Goal: Task Accomplishment & Management: Complete application form

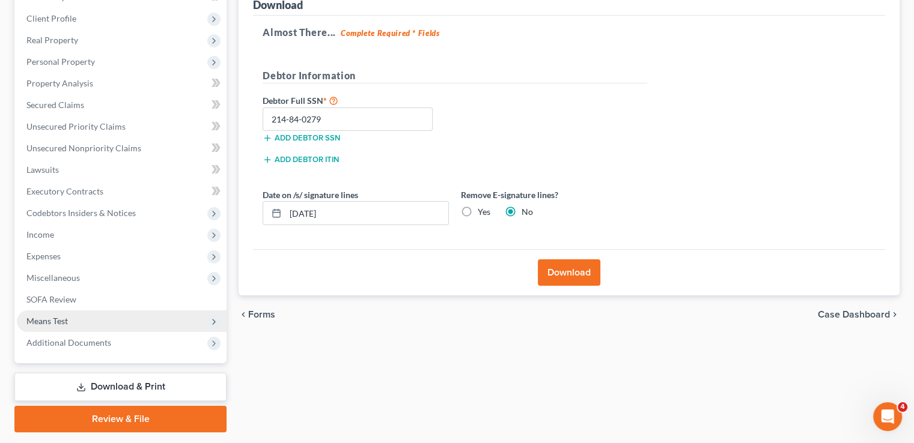
scroll to position [180, 0]
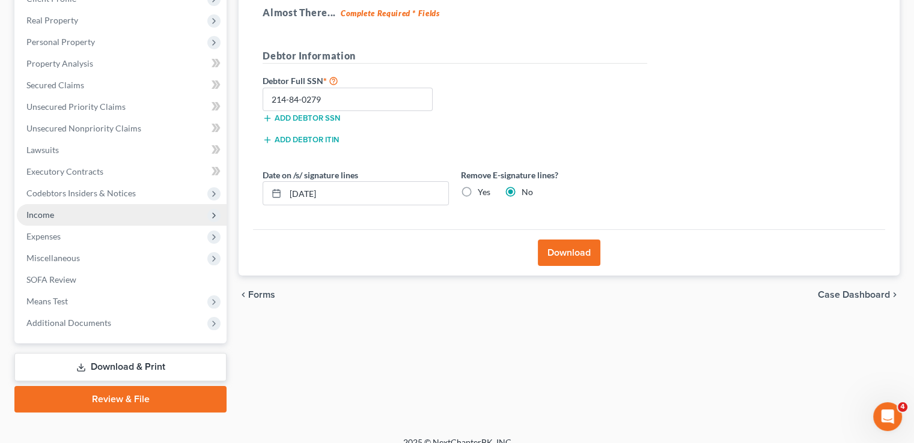
click at [43, 213] on span "Income" at bounding box center [40, 215] width 28 height 10
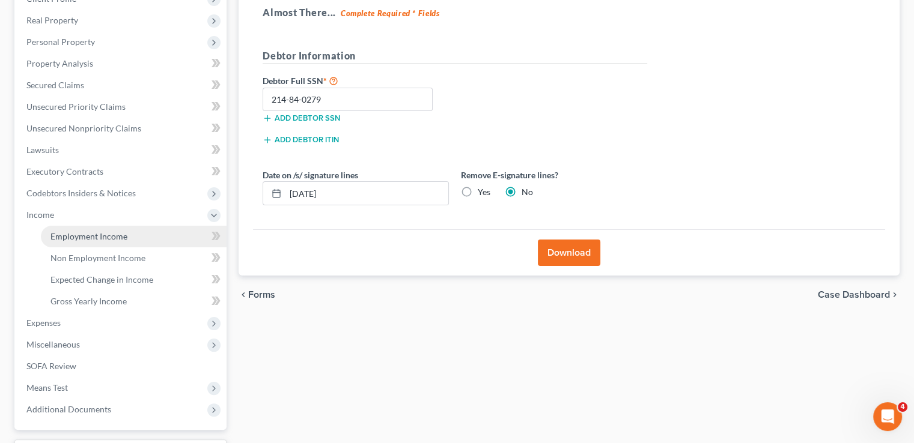
click at [64, 238] on span "Employment Income" at bounding box center [88, 236] width 77 height 10
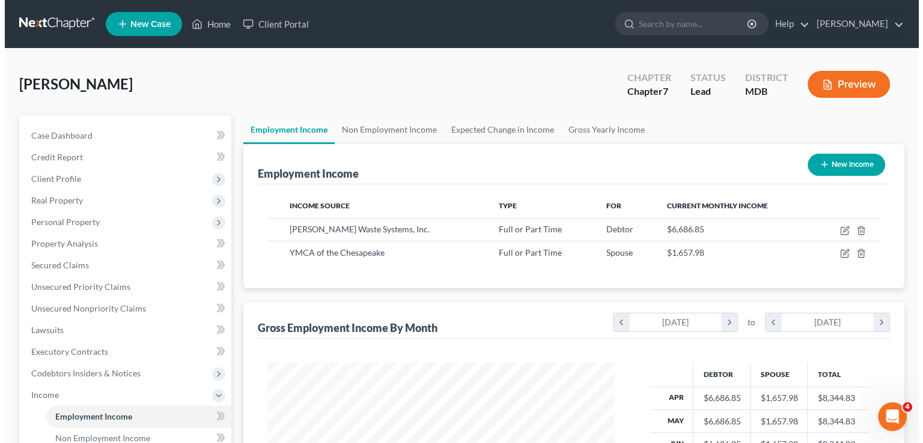
scroll to position [214, 371]
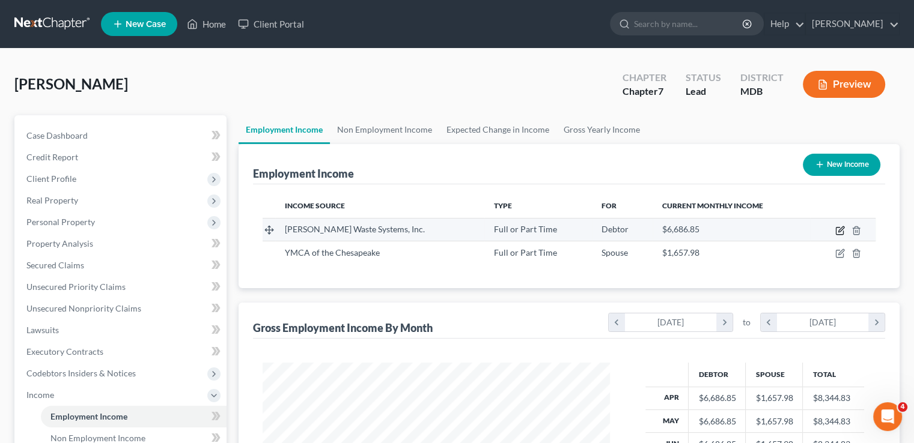
click at [839, 232] on icon "button" at bounding box center [840, 231] width 10 height 10
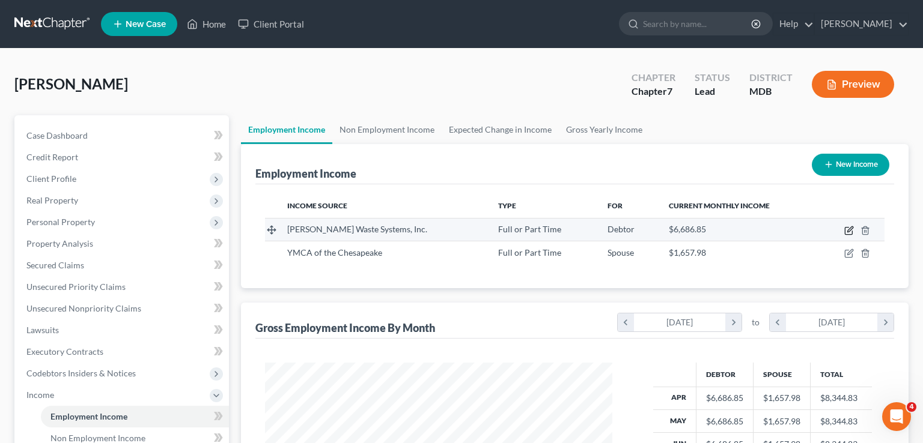
select select "0"
select select "49"
select select "0"
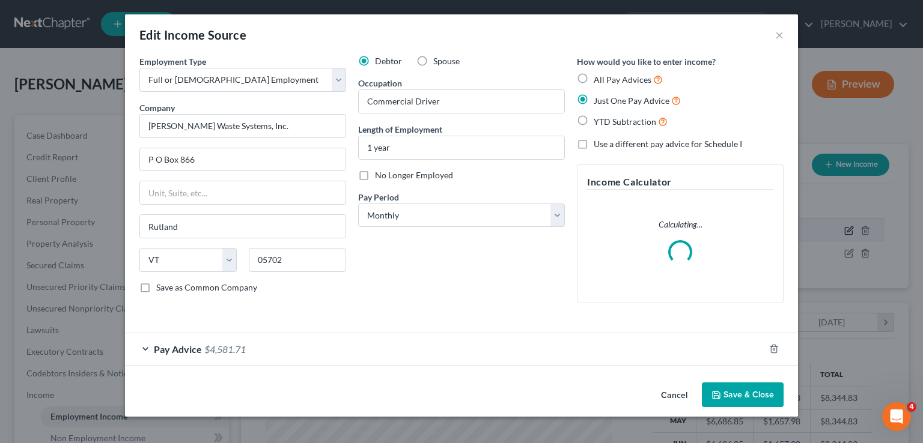
scroll to position [214, 375]
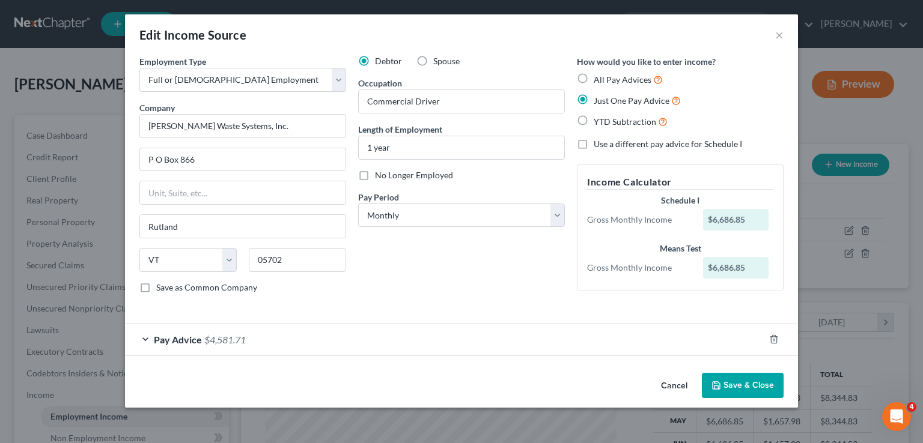
click at [143, 336] on div "Pay Advice $4,581.71" at bounding box center [444, 340] width 639 height 32
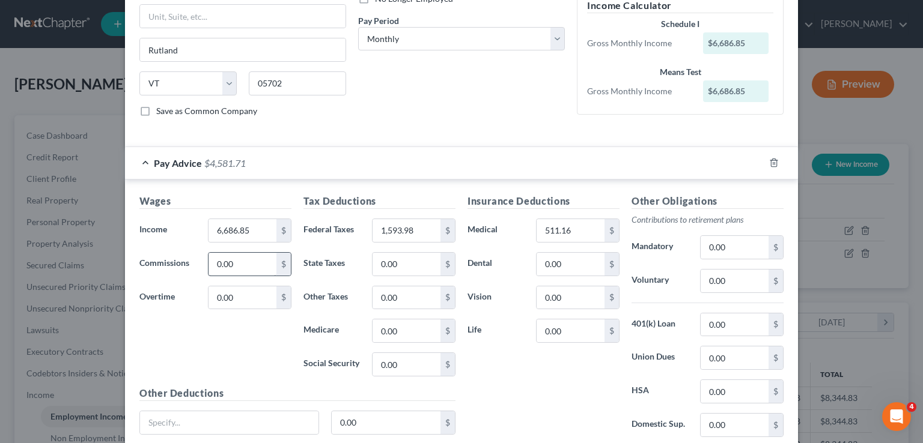
scroll to position [180, 0]
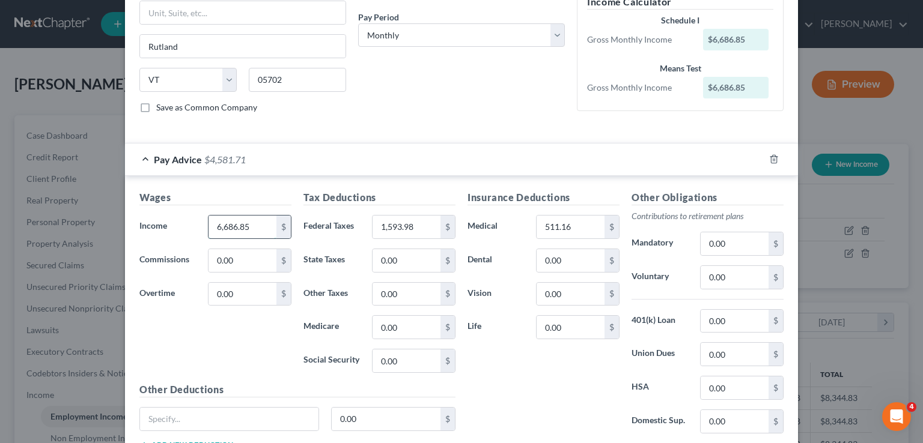
click at [246, 225] on input "6,686.85" at bounding box center [242, 227] width 68 height 23
type input "7,357.34"
click at [408, 226] on input "1,593.98" at bounding box center [406, 227] width 68 height 23
type input "1,775.35"
click at [584, 227] on input "511.16" at bounding box center [570, 227] width 68 height 23
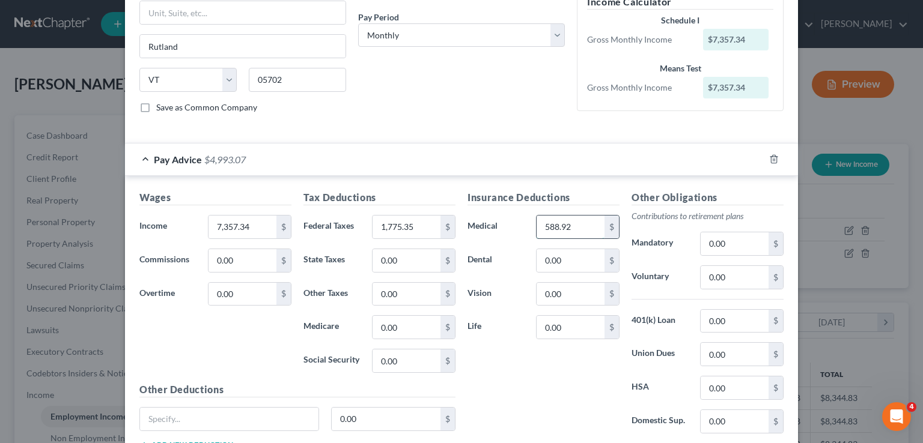
type input "588.92"
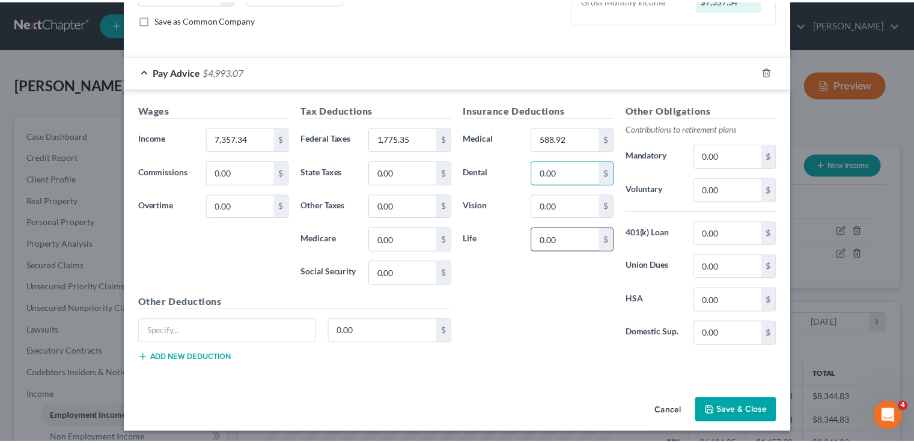
scroll to position [269, 0]
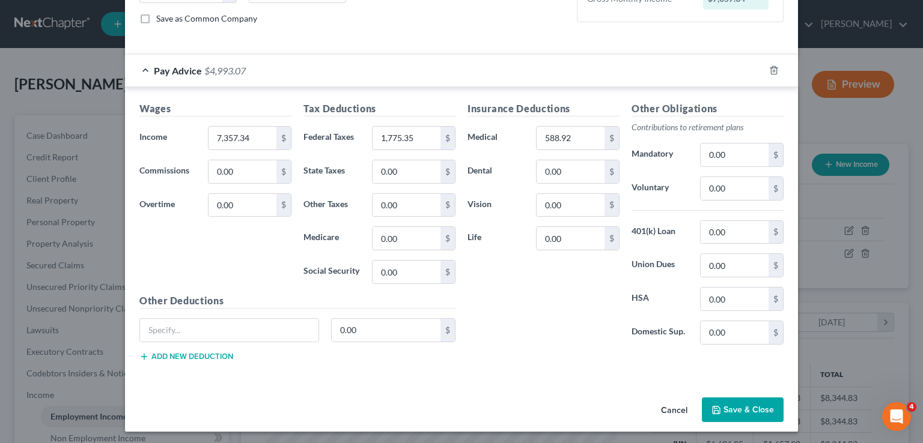
click at [754, 404] on button "Save & Close" at bounding box center [743, 410] width 82 height 25
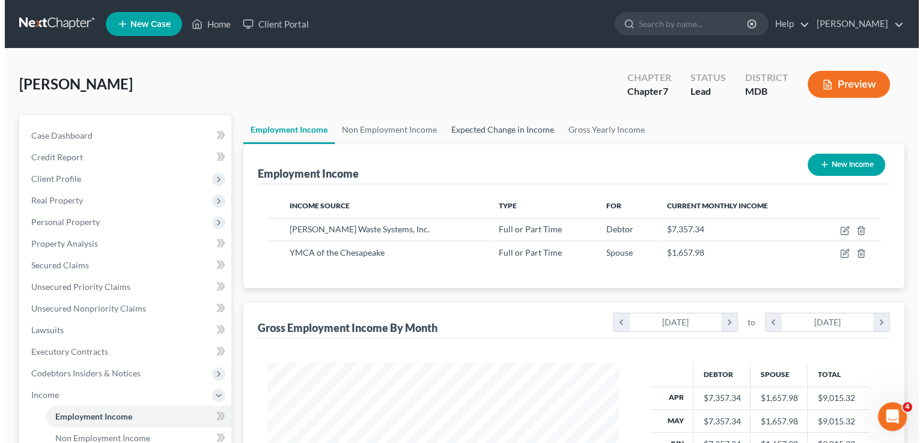
scroll to position [600433, 600275]
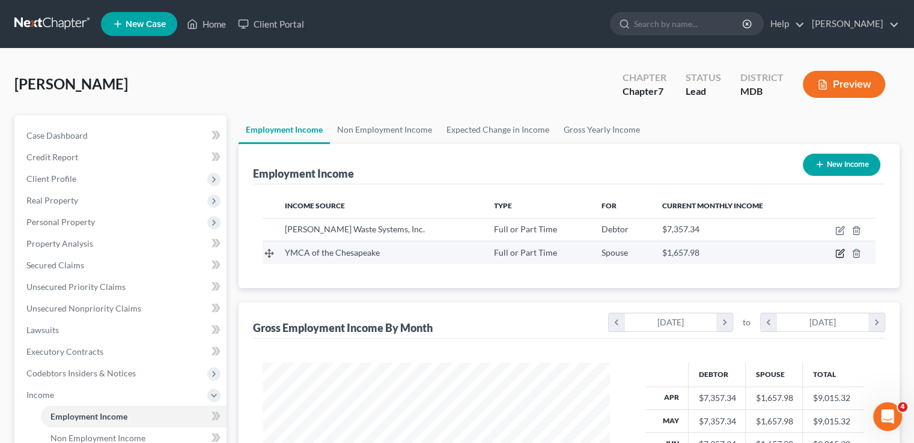
click at [839, 253] on icon "button" at bounding box center [840, 254] width 10 height 10
select select "0"
select select "21"
select select "0"
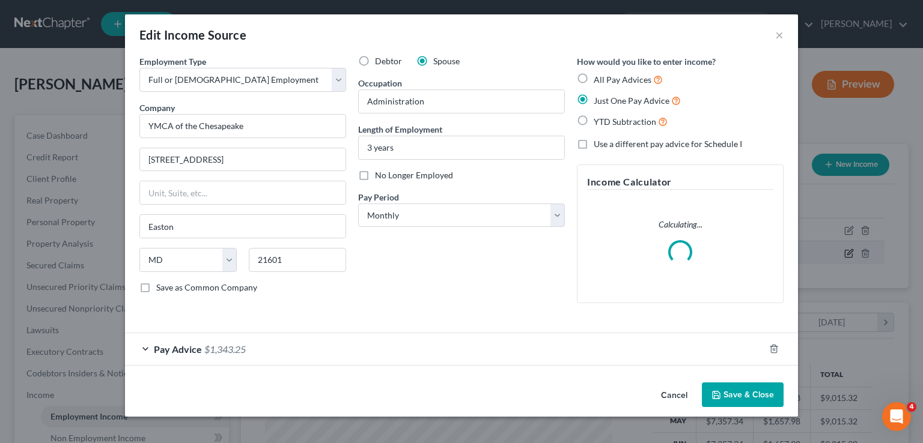
scroll to position [214, 375]
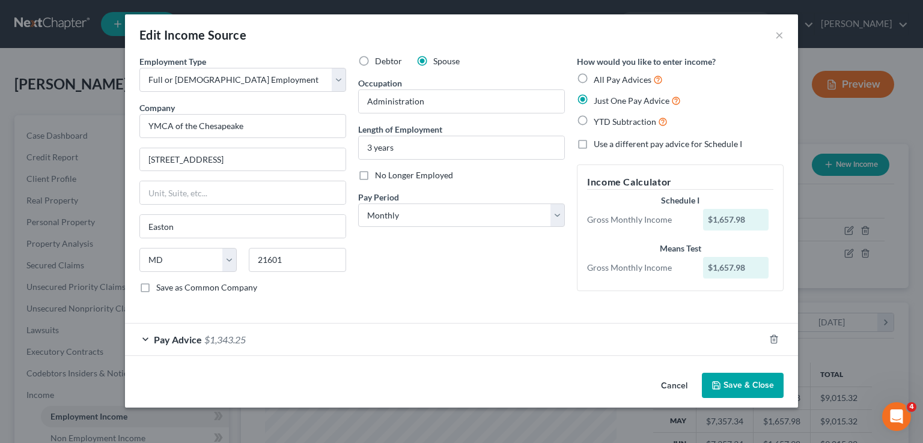
click at [147, 339] on div "Pay Advice $1,343.25" at bounding box center [444, 340] width 639 height 32
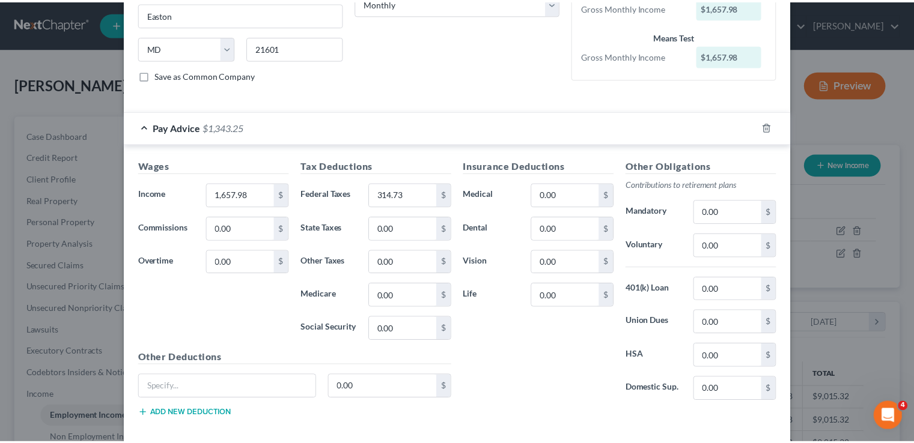
scroll to position [240, 0]
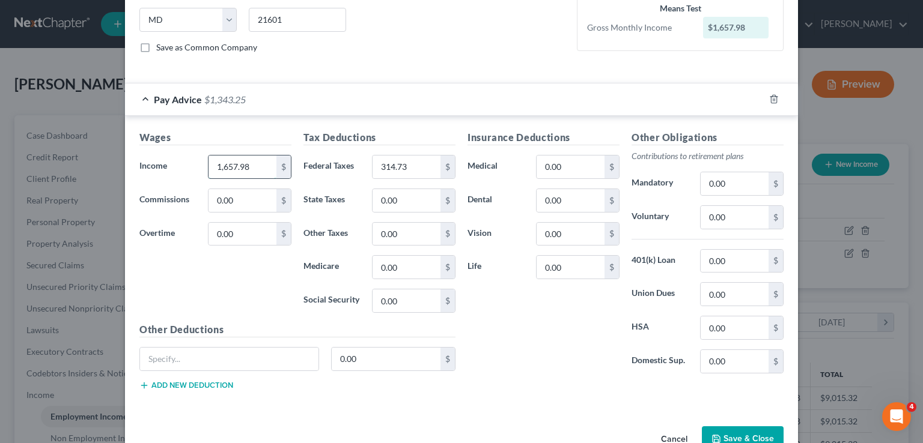
click at [250, 163] on input "1,657.98" at bounding box center [242, 167] width 68 height 23
type input "1,502.75"
drag, startPoint x: 404, startPoint y: 165, endPoint x: 395, endPoint y: 161, distance: 9.7
click at [404, 165] on input "314.73" at bounding box center [406, 167] width 68 height 23
type input "252.45"
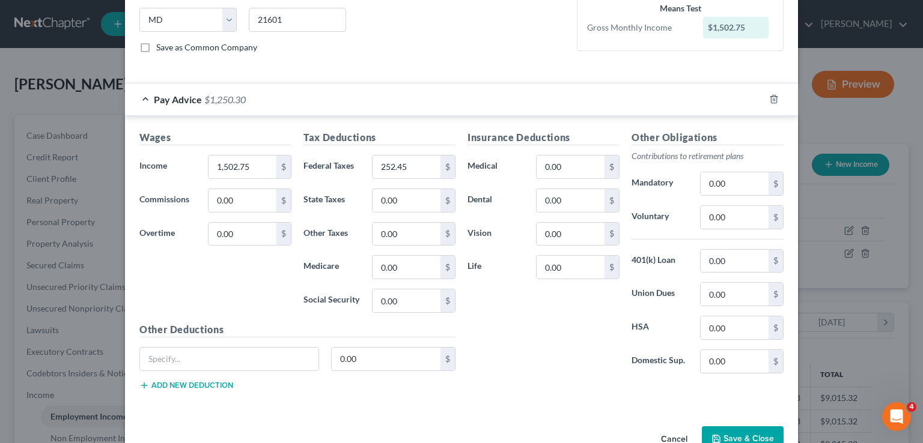
click at [755, 431] on button "Save & Close" at bounding box center [743, 438] width 82 height 25
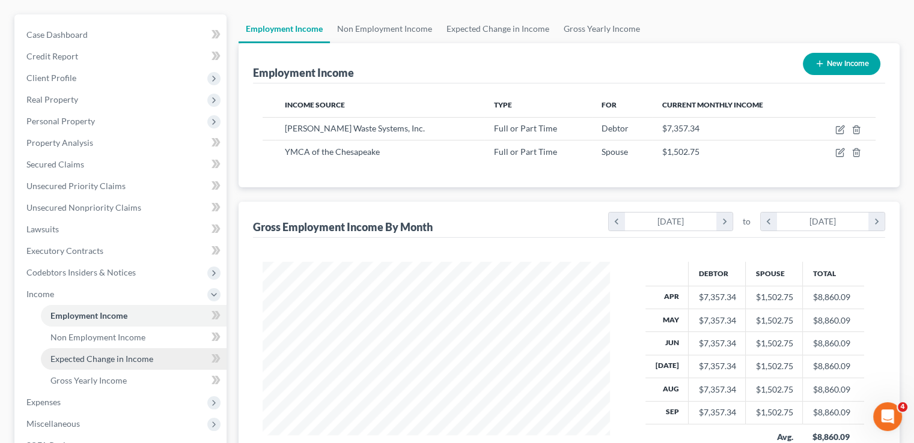
scroll to position [221, 0]
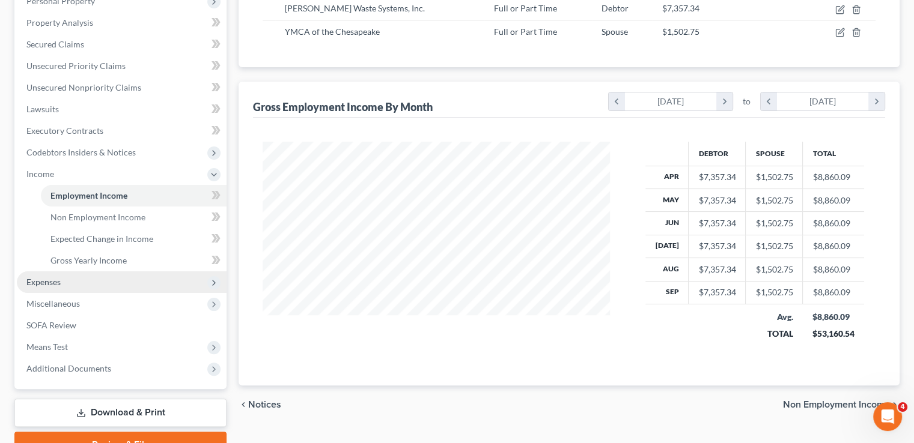
click at [50, 284] on span "Expenses" at bounding box center [43, 282] width 34 height 10
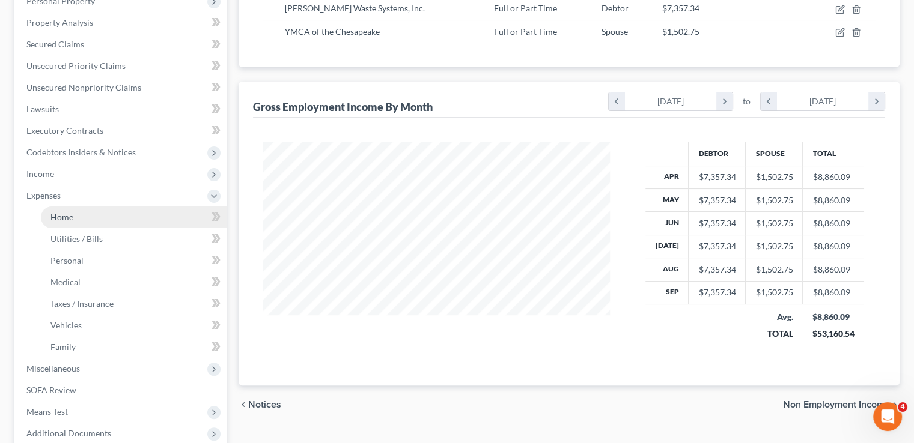
click at [74, 214] on link "Home" at bounding box center [134, 218] width 186 height 22
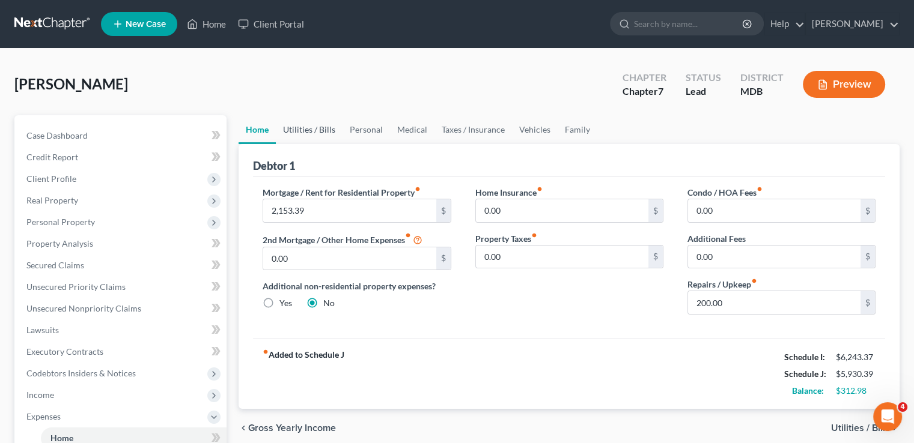
click at [310, 128] on link "Utilities / Bills" at bounding box center [309, 129] width 67 height 29
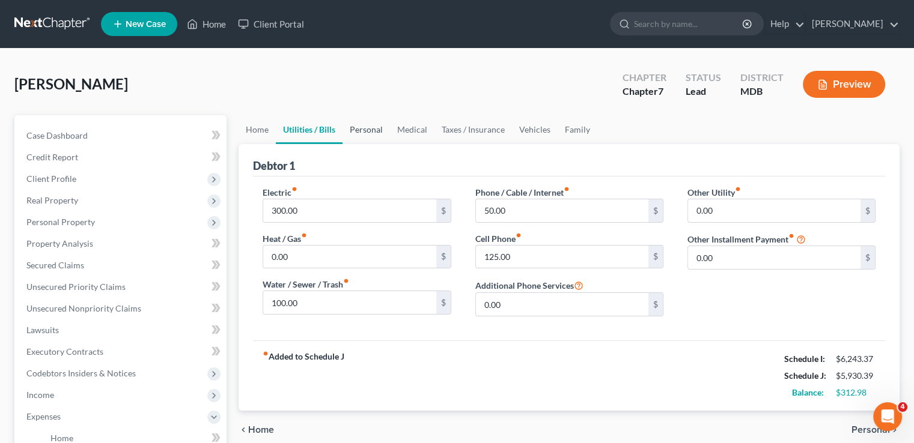
click at [366, 130] on link "Personal" at bounding box center [365, 129] width 47 height 29
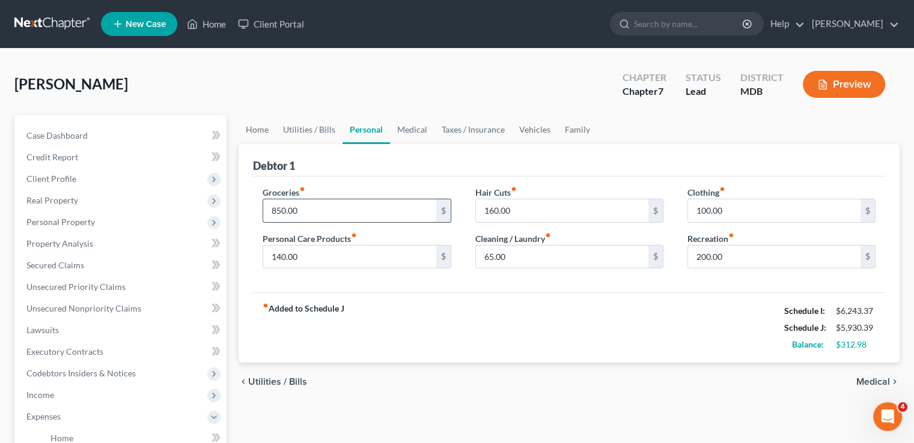
click at [303, 205] on input "850.00" at bounding box center [349, 210] width 172 height 23
type input "950.00"
click at [727, 208] on input "100.00" at bounding box center [774, 210] width 172 height 23
type input "150.00"
click at [410, 130] on link "Medical" at bounding box center [412, 129] width 44 height 29
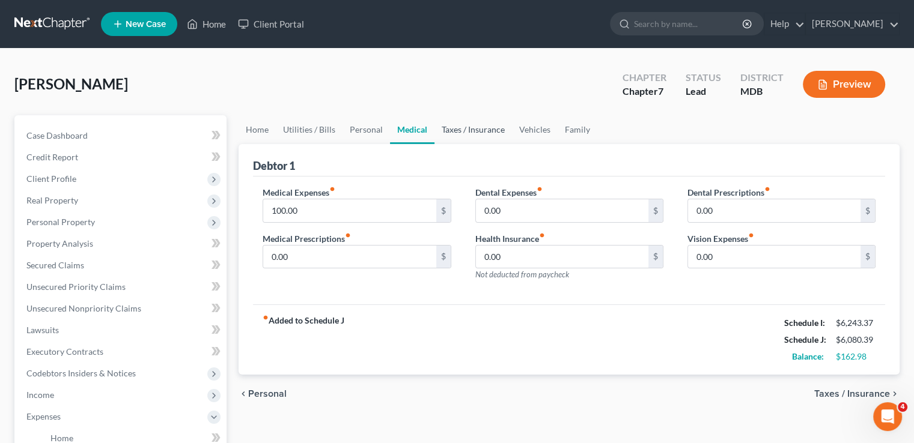
click at [465, 133] on link "Taxes / Insurance" at bounding box center [472, 129] width 77 height 29
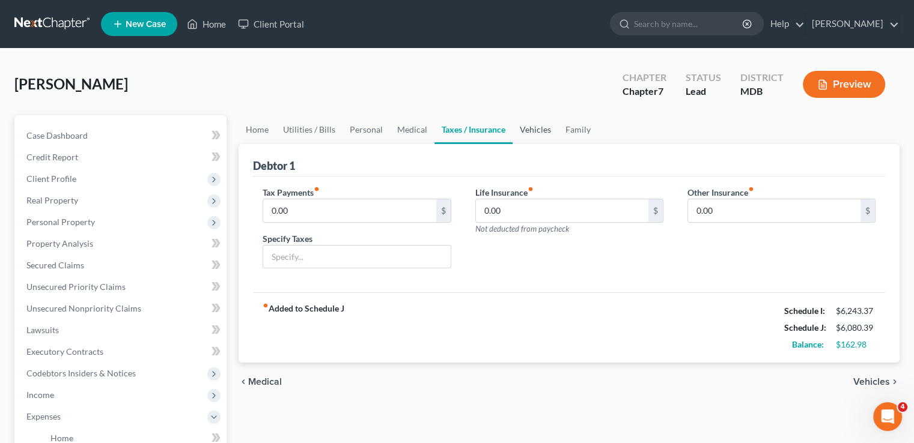
click at [539, 128] on link "Vehicles" at bounding box center [535, 129] width 46 height 29
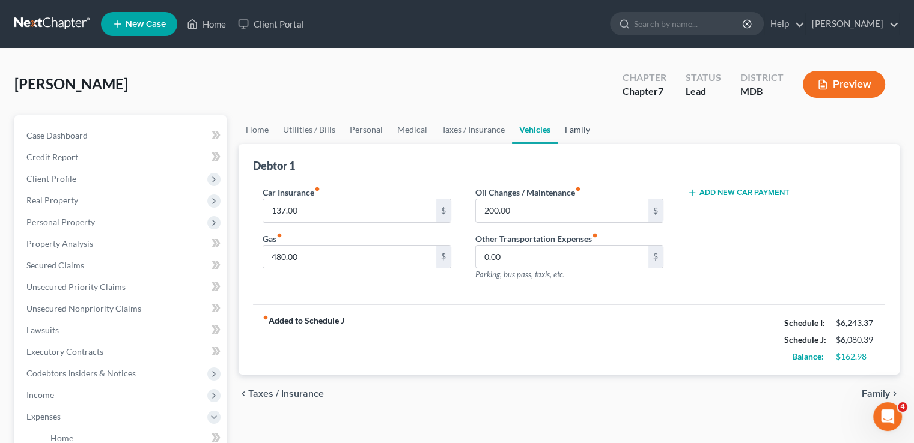
click at [577, 130] on link "Family" at bounding box center [577, 129] width 40 height 29
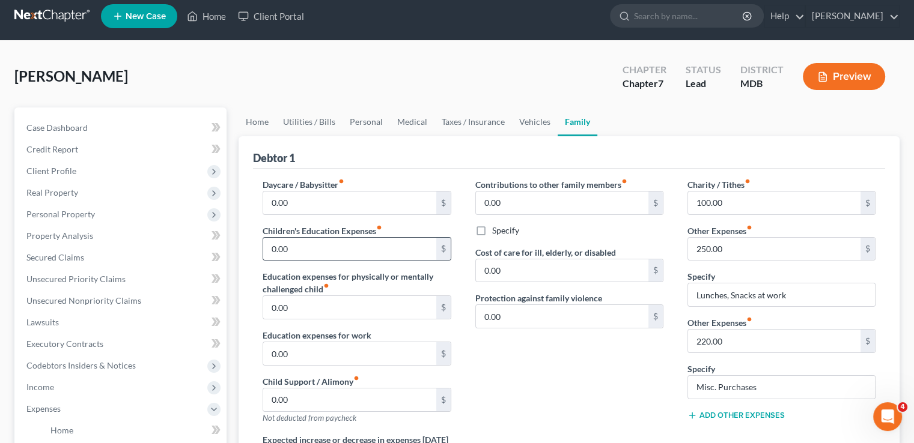
scroll to position [120, 0]
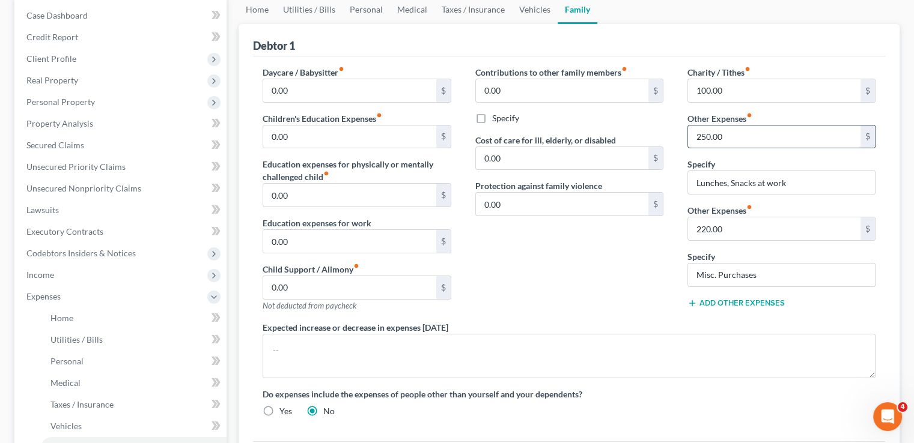
click at [725, 136] on input "250.00" at bounding box center [774, 137] width 172 height 23
type input "300.00"
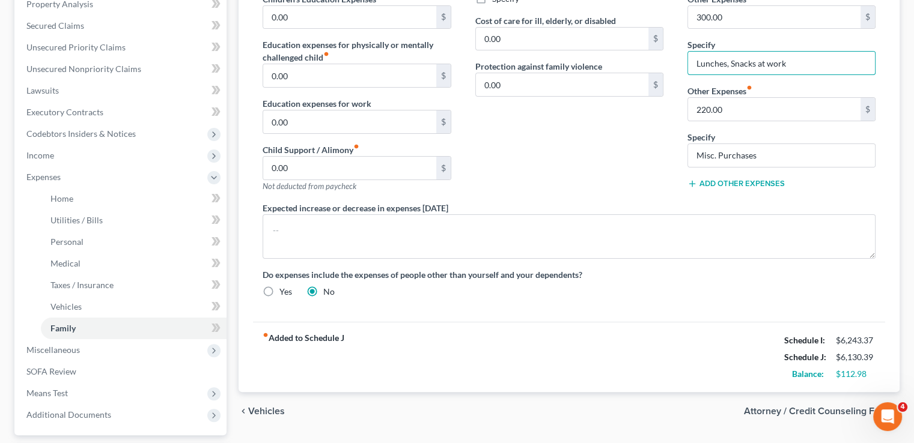
scroll to position [300, 0]
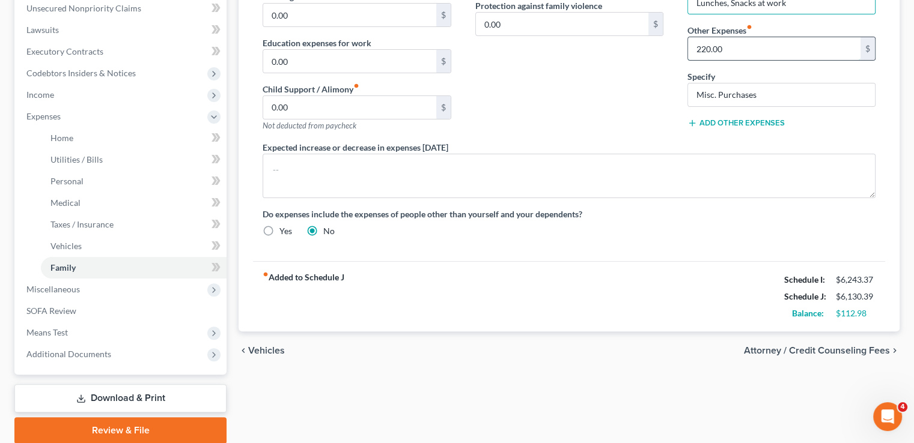
click at [728, 47] on input "220.00" at bounding box center [774, 48] width 172 height 23
type input "250.00"
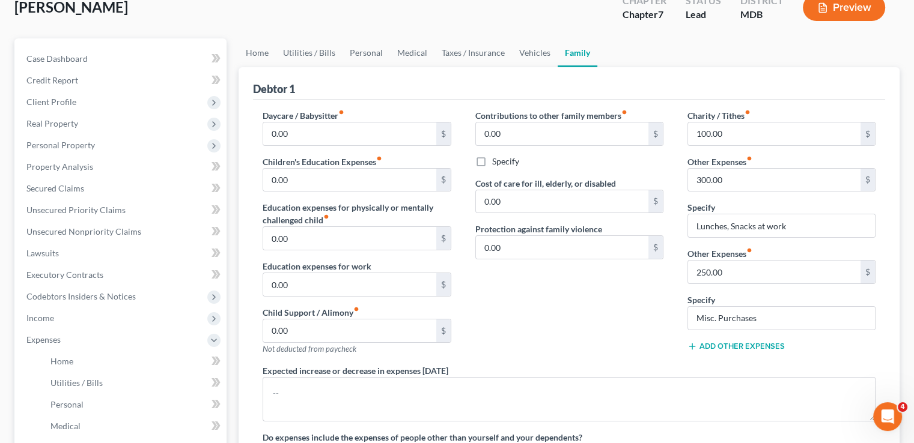
scroll to position [60, 0]
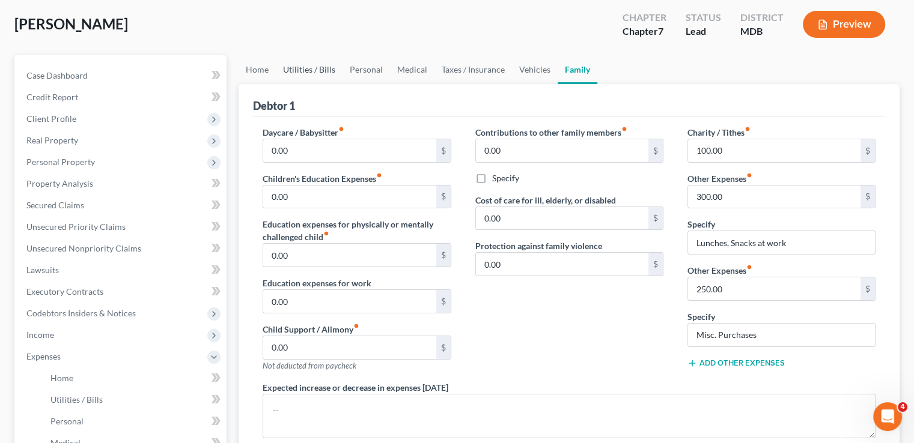
click at [305, 67] on link "Utilities / Bills" at bounding box center [309, 69] width 67 height 29
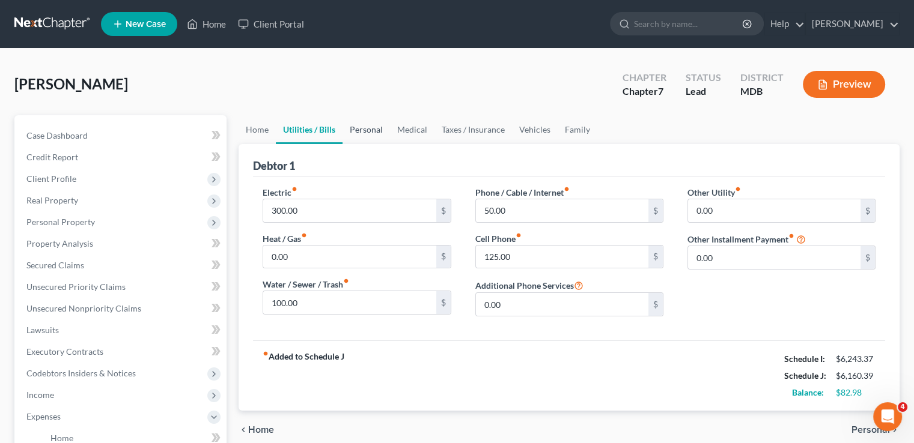
click at [377, 133] on link "Personal" at bounding box center [365, 129] width 47 height 29
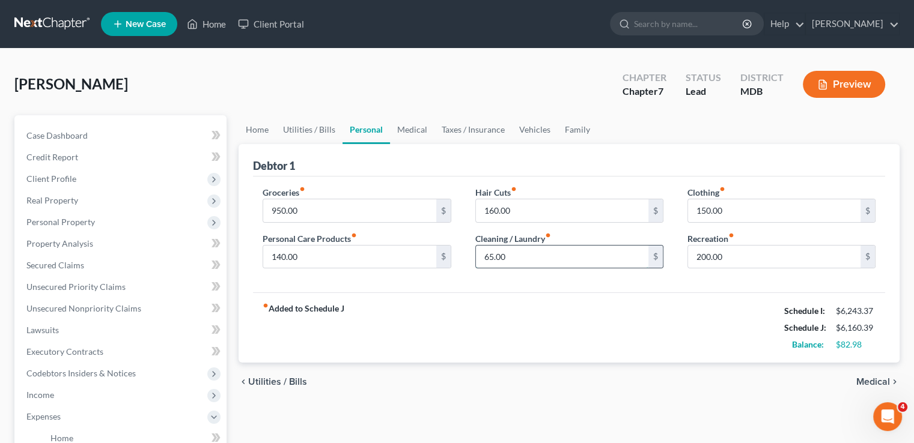
click at [508, 255] on input "65.00" at bounding box center [562, 257] width 172 height 23
type input "70.00"
click at [721, 253] on input "200.00" at bounding box center [774, 257] width 172 height 23
type input "250.00"
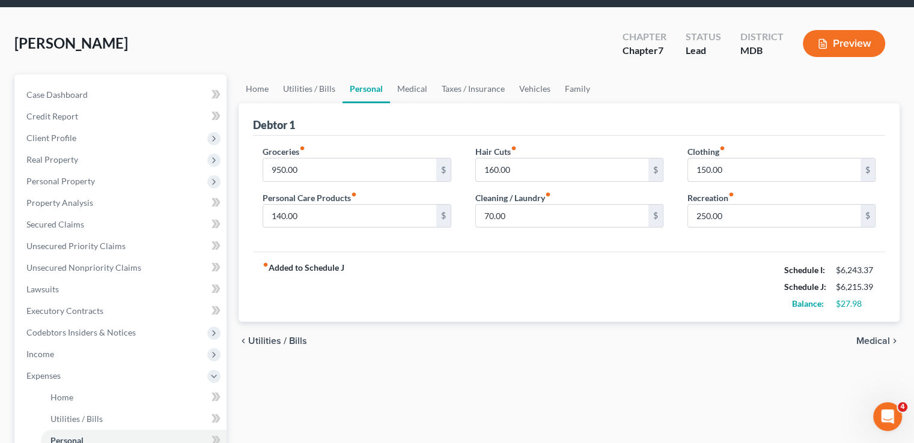
scroll to position [60, 0]
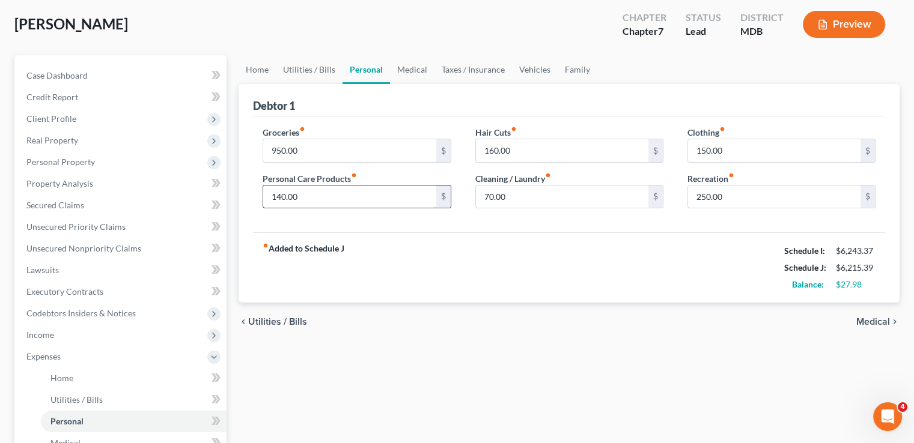
click at [300, 192] on input "140.00" at bounding box center [349, 197] width 172 height 23
type input "150.00"
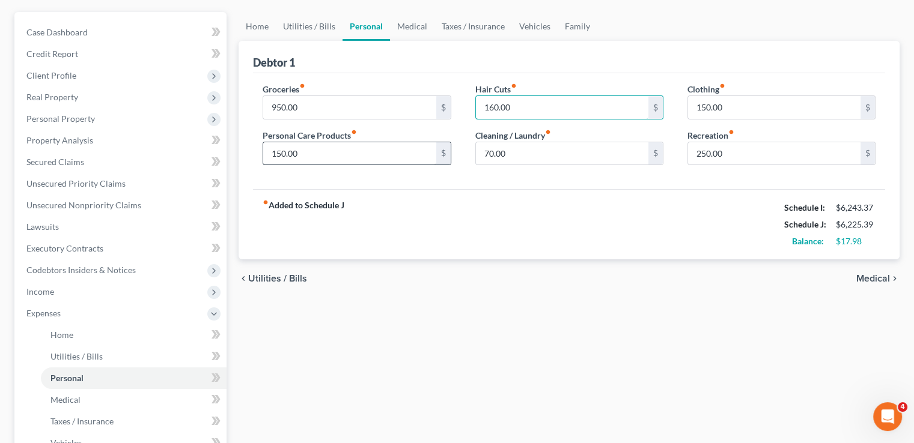
scroll to position [180, 0]
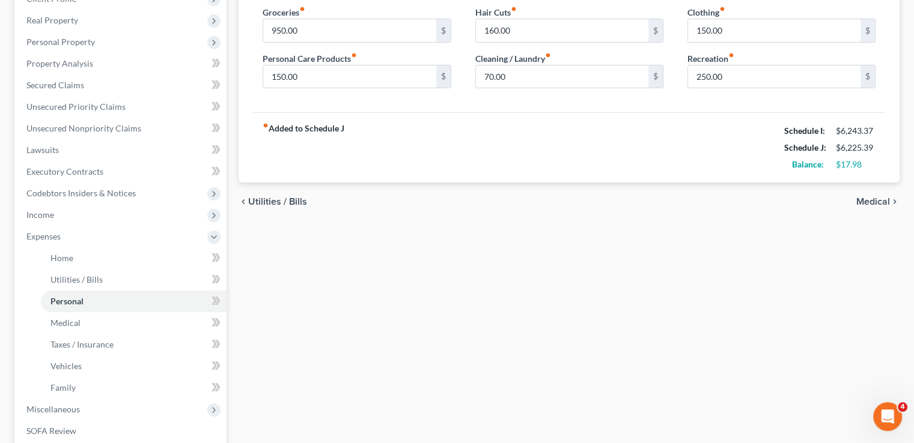
click at [877, 202] on span "Medical" at bounding box center [873, 202] width 34 height 10
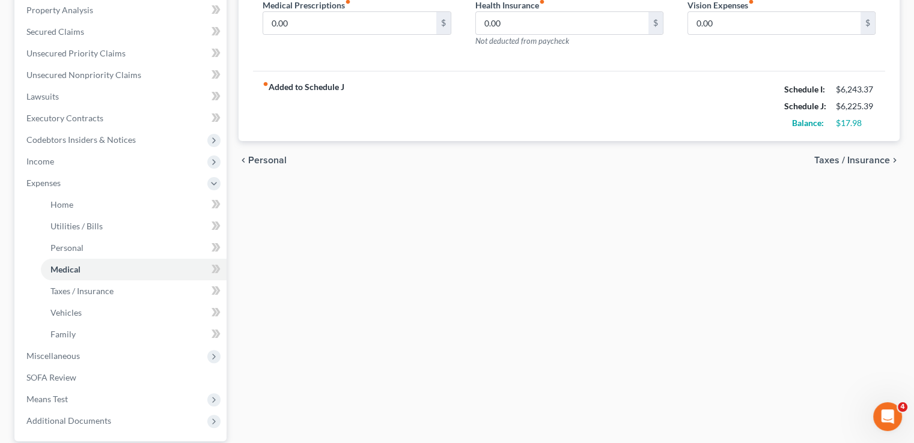
scroll to position [346, 0]
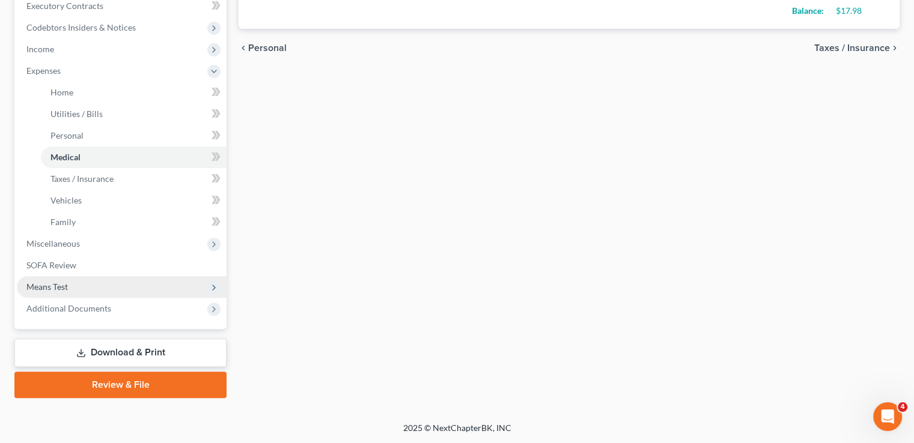
click at [56, 281] on span "Means Test" at bounding box center [122, 287] width 210 height 22
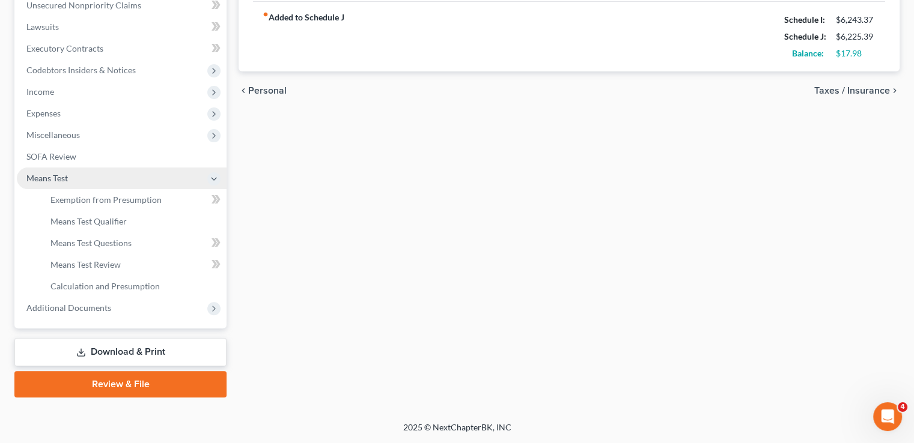
scroll to position [303, 0]
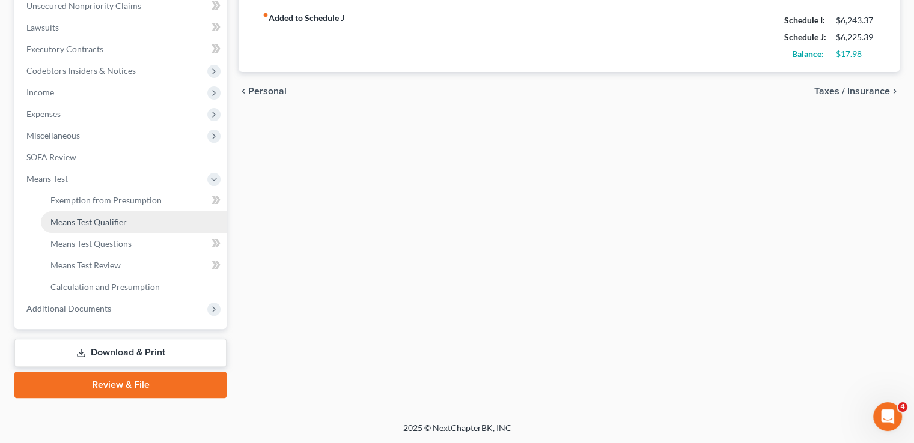
click at [99, 223] on span "Means Test Qualifier" at bounding box center [88, 222] width 76 height 10
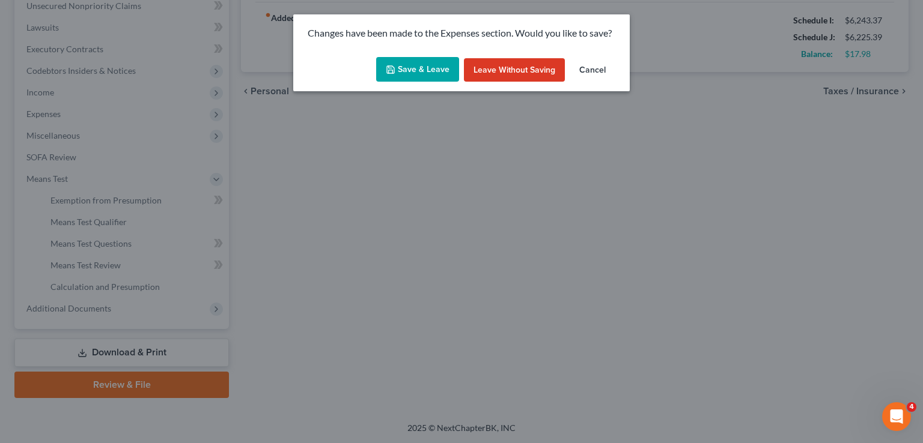
click at [413, 70] on button "Save & Leave" at bounding box center [417, 69] width 83 height 25
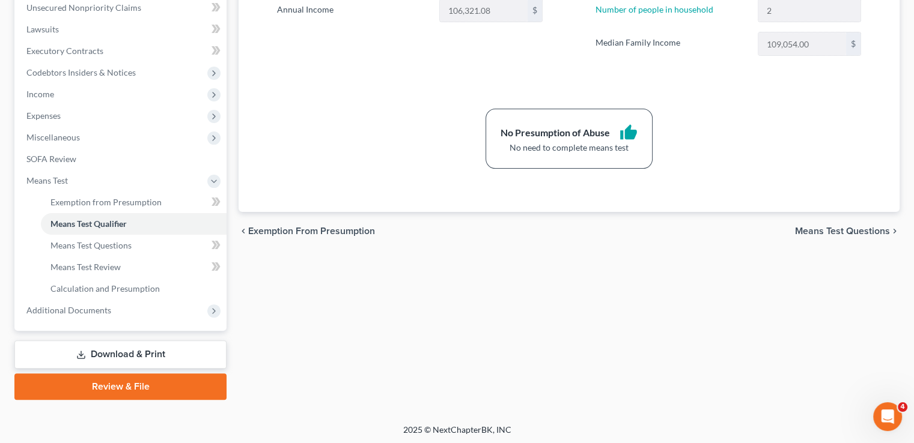
scroll to position [303, 0]
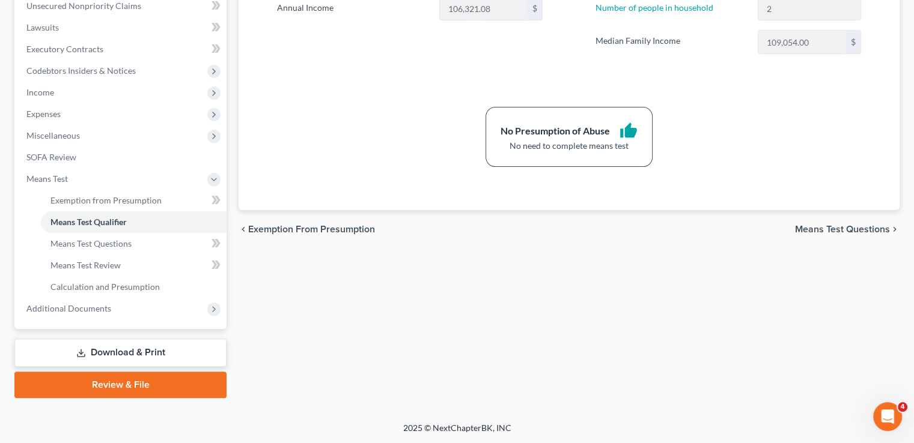
click at [136, 354] on link "Download & Print" at bounding box center [120, 353] width 212 height 28
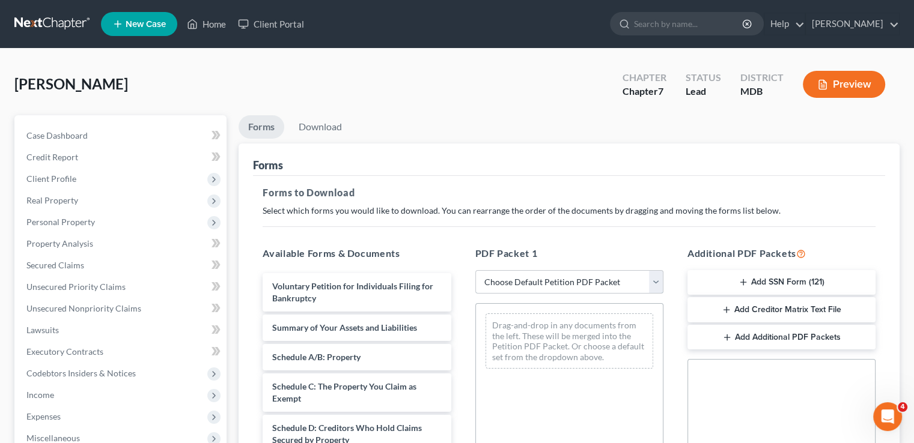
click at [547, 279] on select "Choose Default Petition PDF Packet Complete Bankruptcy Petition (all forms and …" at bounding box center [569, 282] width 188 height 24
select select "6"
click at [475, 270] on select "Choose Default Petition PDF Packet Complete Bankruptcy Petition (all forms and …" at bounding box center [569, 282] width 188 height 24
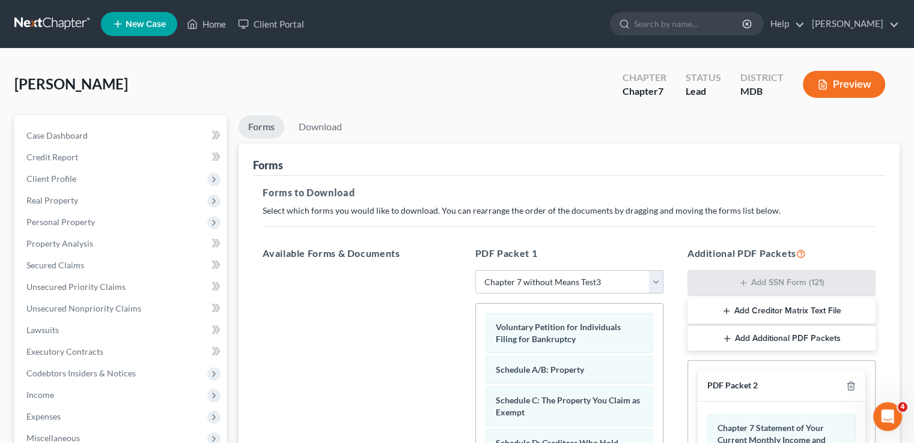
click at [785, 313] on button "Add Creditor Matrix Text File" at bounding box center [781, 311] width 188 height 25
click at [318, 123] on link "Download" at bounding box center [320, 126] width 62 height 23
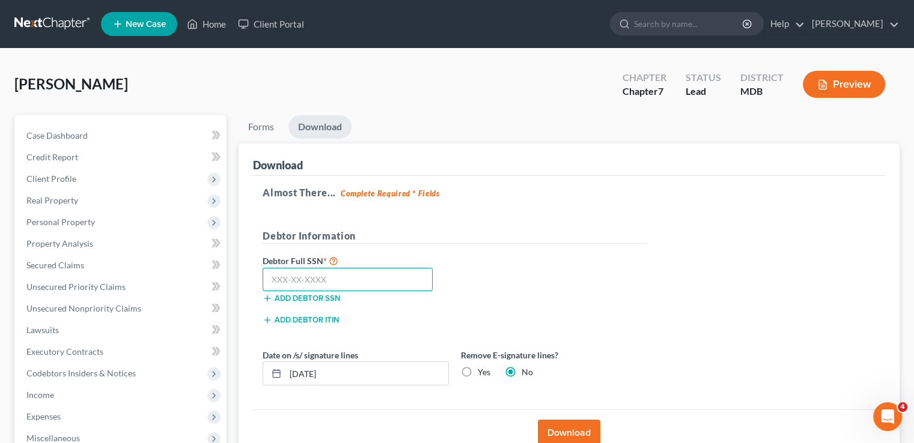
click at [340, 279] on input "text" at bounding box center [347, 280] width 170 height 24
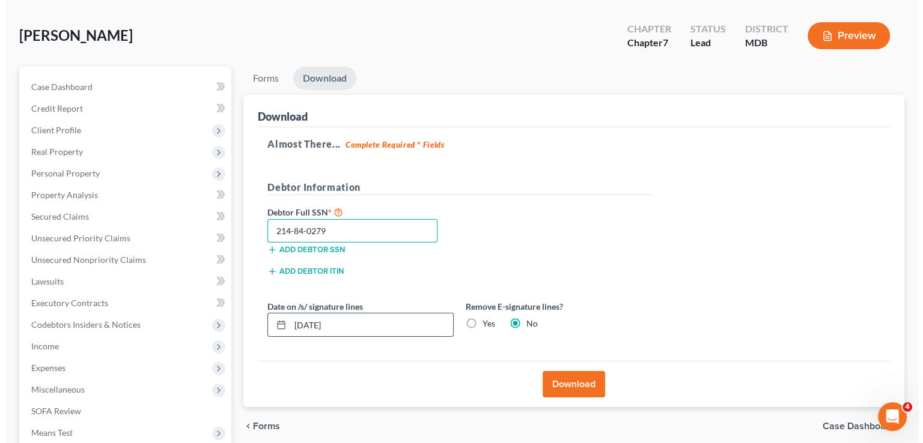
scroll to position [120, 0]
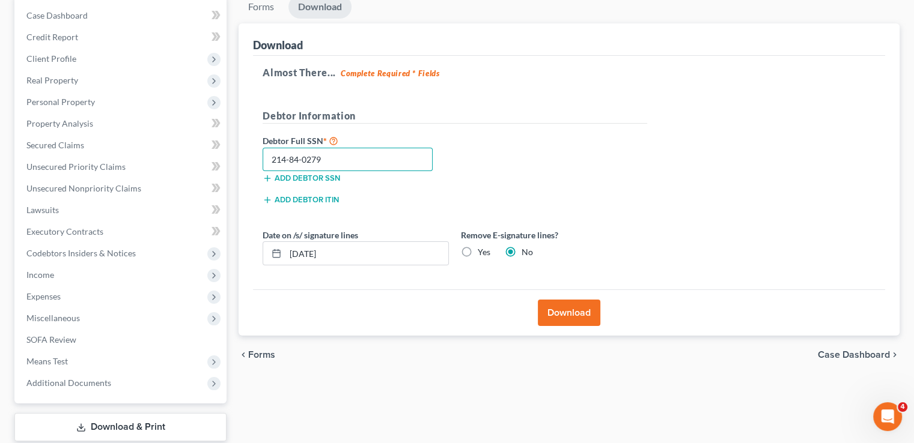
type input "214-84-0279"
click at [584, 318] on button "Download" at bounding box center [569, 313] width 62 height 26
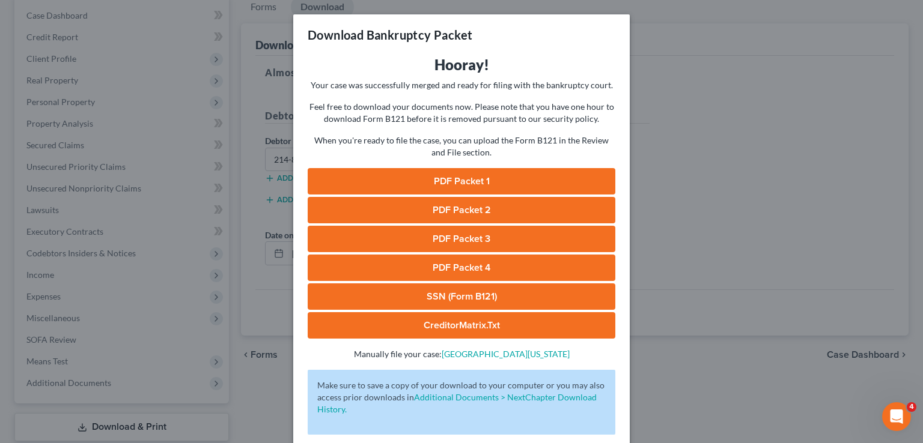
click at [512, 178] on link "PDF Packet 1" at bounding box center [462, 181] width 308 height 26
click at [441, 211] on link "PDF Packet 2" at bounding box center [462, 210] width 308 height 26
click at [473, 238] on link "PDF Packet 3" at bounding box center [462, 239] width 308 height 26
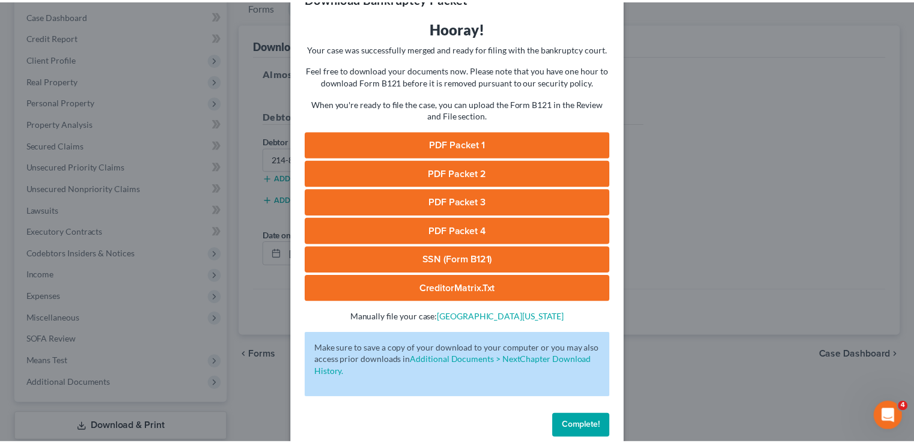
scroll to position [56, 0]
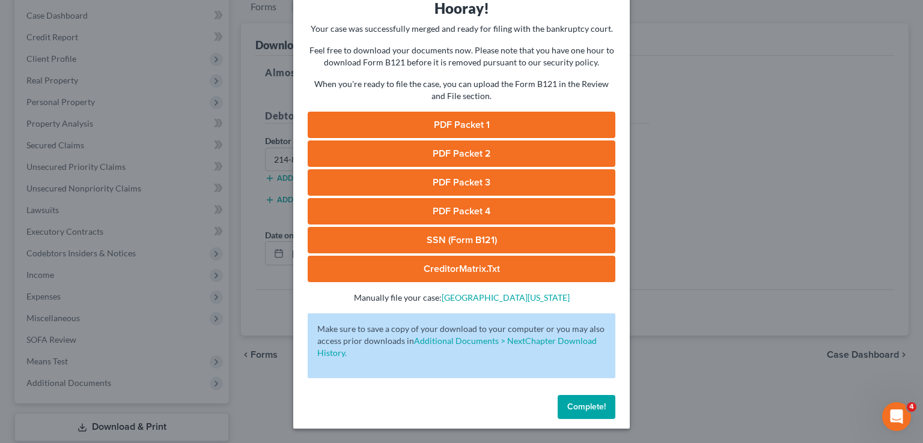
click at [589, 409] on span "Complete!" at bounding box center [586, 407] width 38 height 10
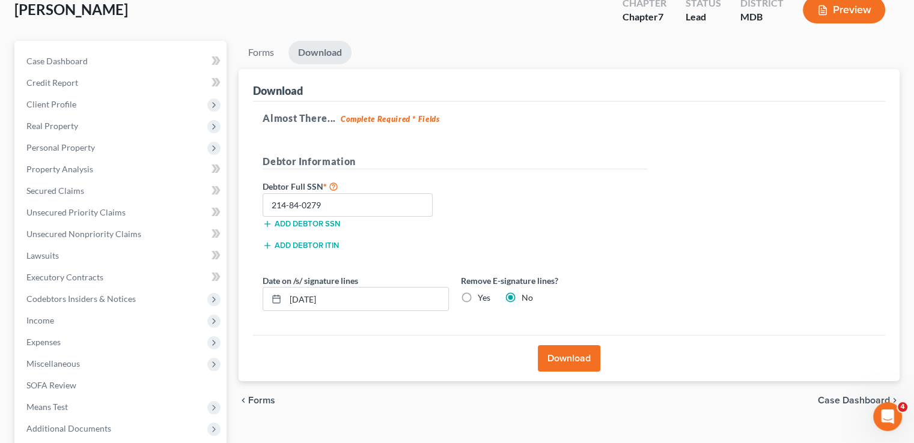
scroll to position [0, 0]
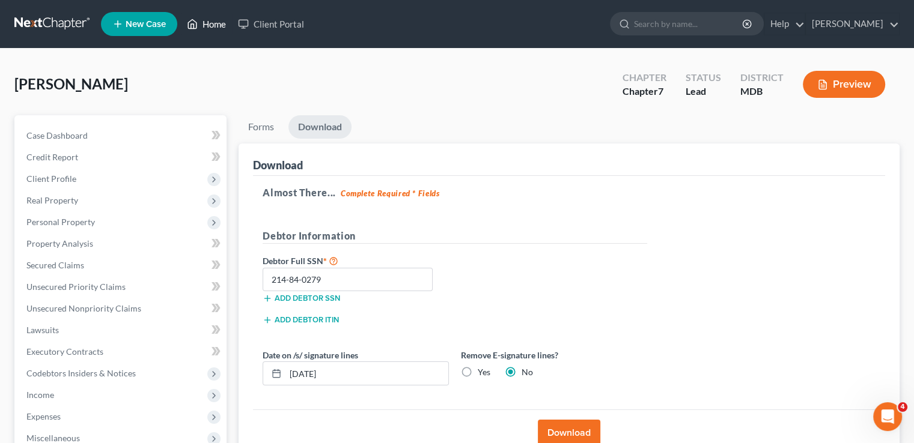
click at [216, 28] on link "Home" at bounding box center [206, 24] width 51 height 22
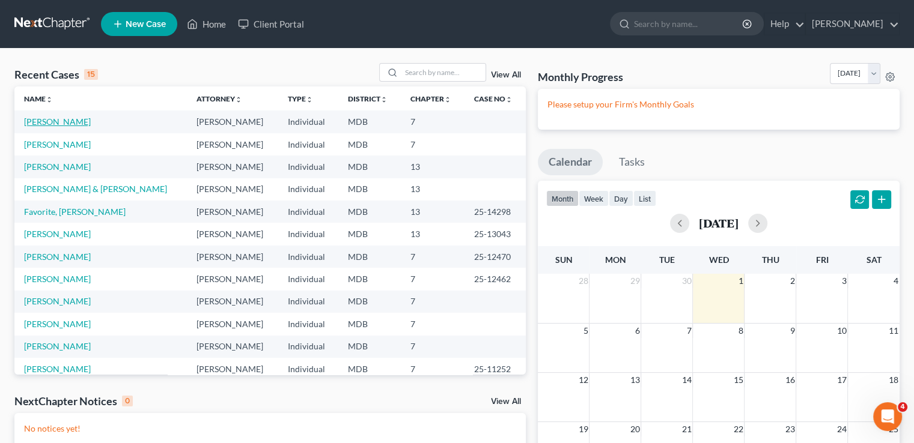
click at [60, 125] on link "[PERSON_NAME]" at bounding box center [57, 122] width 67 height 10
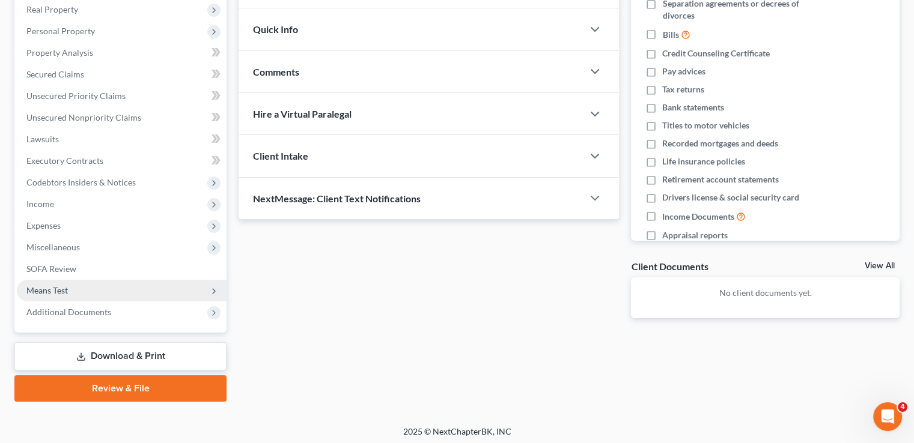
scroll to position [195, 0]
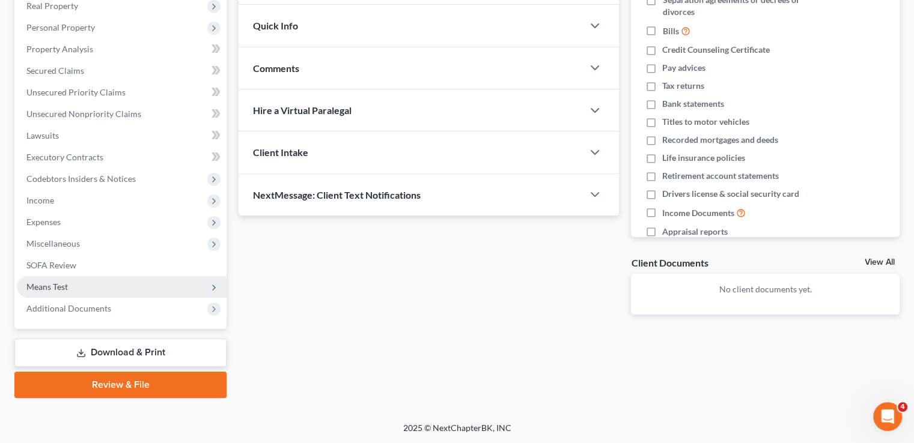
click at [53, 287] on span "Means Test" at bounding box center [46, 287] width 41 height 10
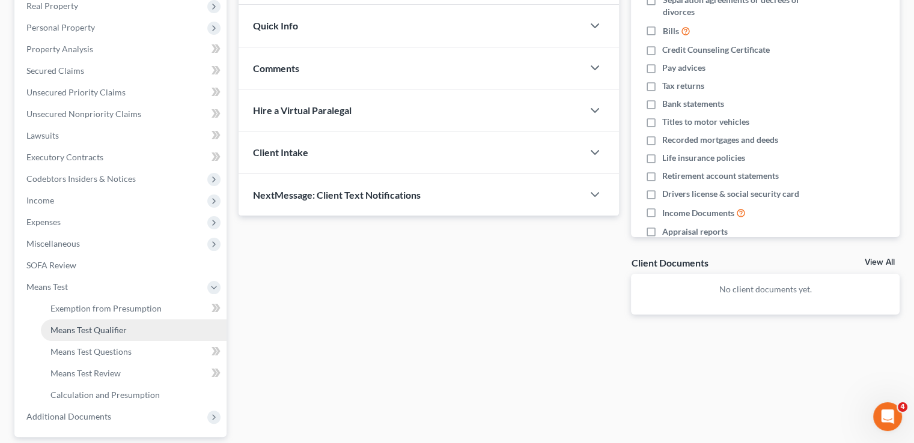
click at [94, 331] on span "Means Test Qualifier" at bounding box center [88, 330] width 76 height 10
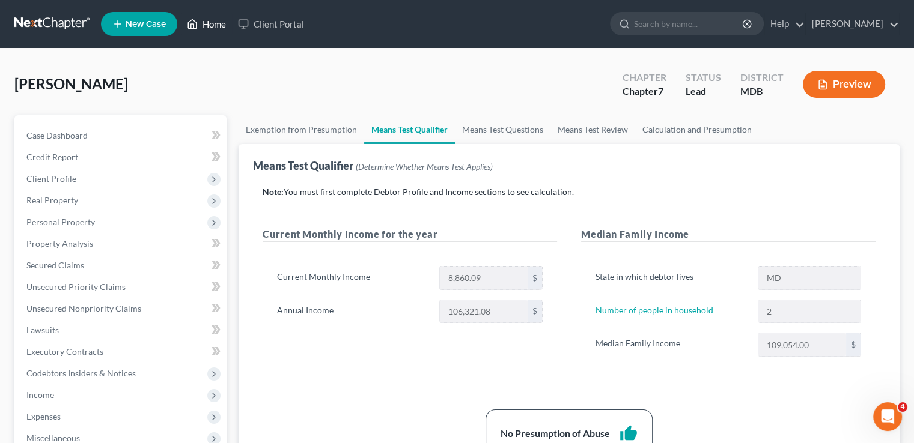
click at [204, 25] on link "Home" at bounding box center [206, 24] width 51 height 22
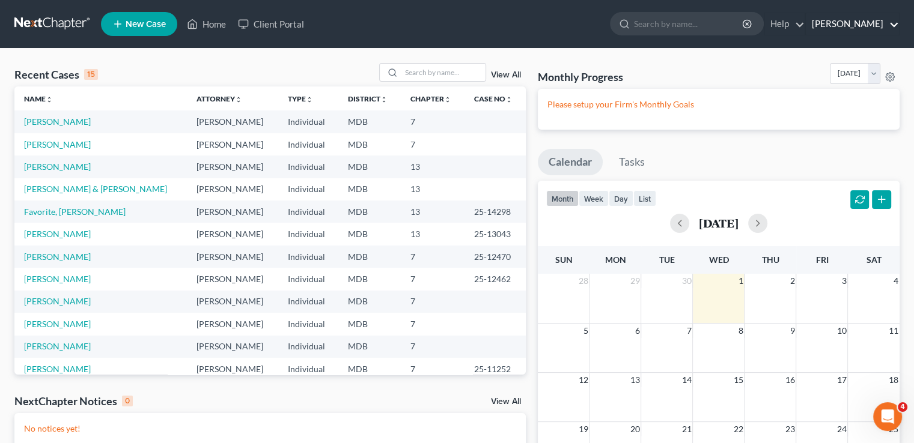
click at [875, 25] on link "[PERSON_NAME]" at bounding box center [851, 24] width 93 height 22
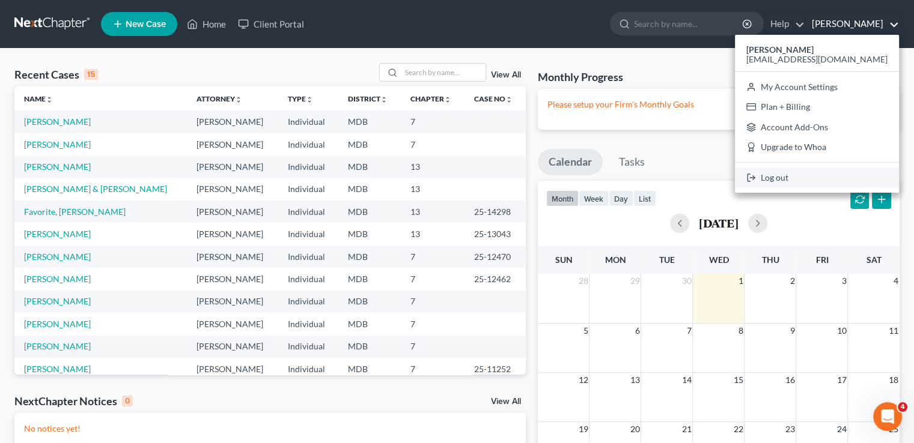
click at [819, 178] on link "Log out" at bounding box center [817, 178] width 164 height 20
